Goal: Download file/media

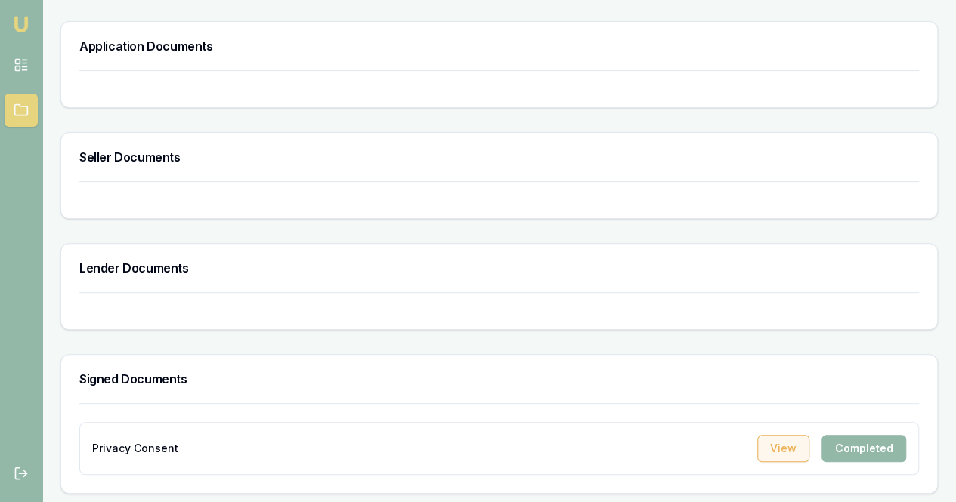
click at [781, 440] on button "View" at bounding box center [783, 448] width 52 height 27
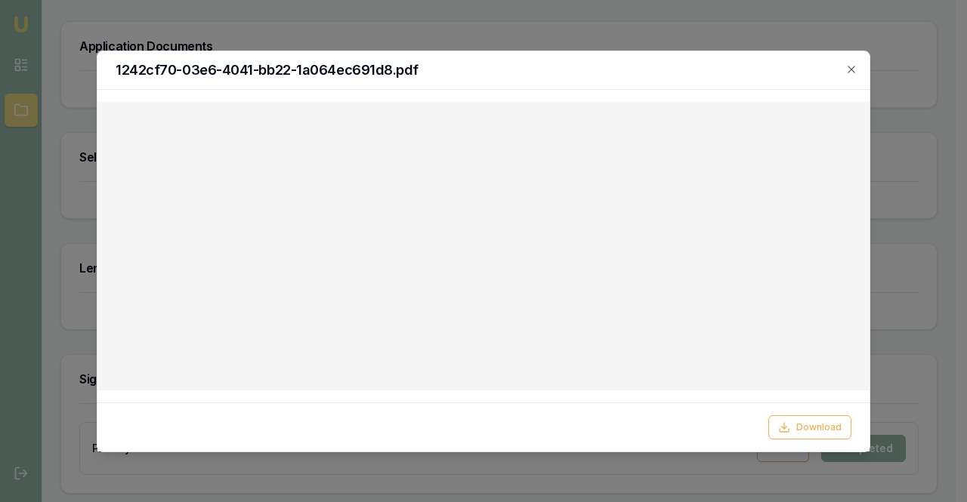
click at [843, 67] on h2 "1242cf70-03e6-4041-bb22-1a064ec691d8.pdf" at bounding box center [484, 70] width 736 height 14
click at [851, 67] on icon "button" at bounding box center [851, 69] width 12 height 12
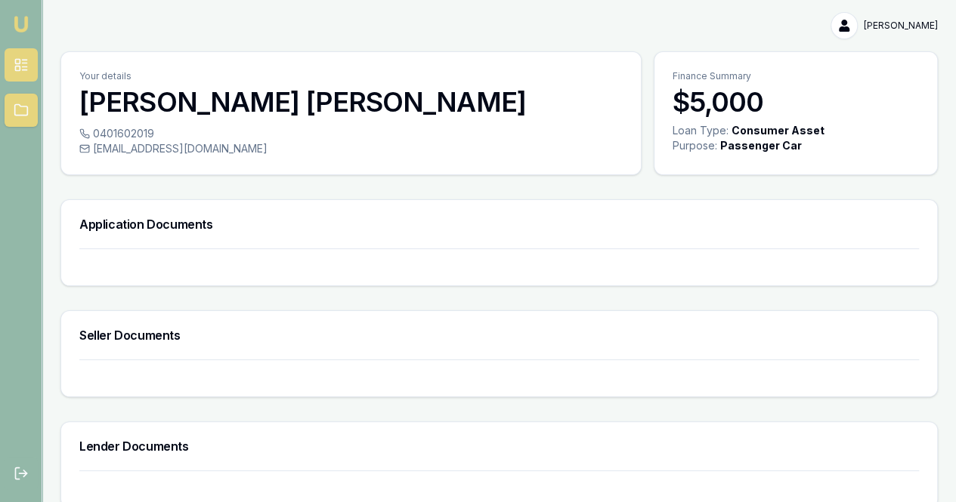
click at [15, 68] on rect at bounding box center [17, 68] width 5 height 5
